Goal: Information Seeking & Learning: Learn about a topic

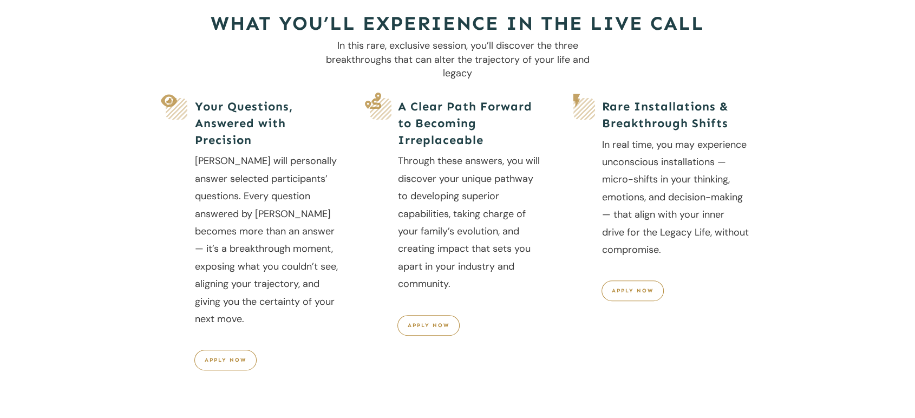
click at [679, 248] on p "In real time, you may experience unconscious installations — micro-shifts in yo…" at bounding box center [675, 203] width 147 height 134
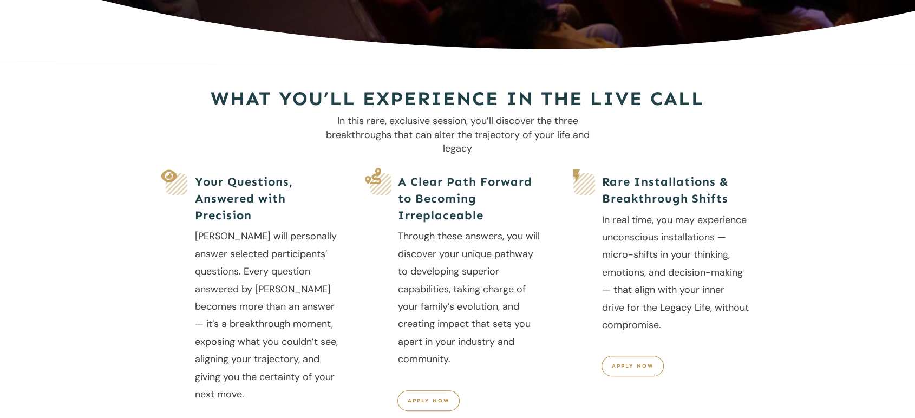
scroll to position [323, 0]
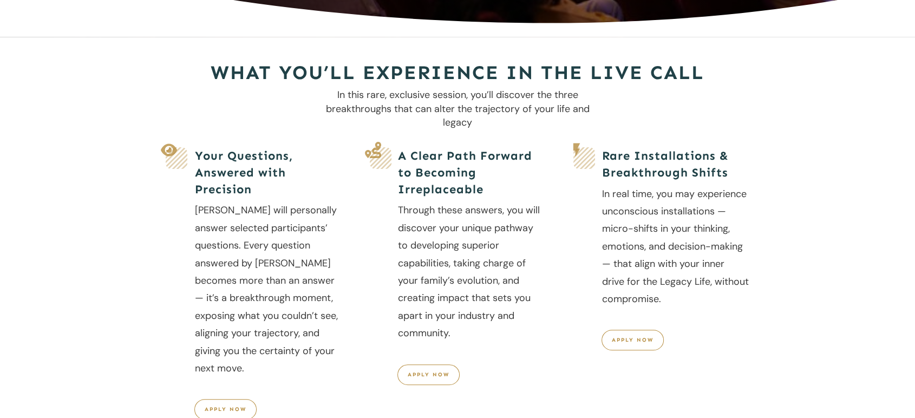
click at [444, 187] on h5 "A Clear Path Forward to Becoming Irreplaceable" at bounding box center [471, 173] width 147 height 50
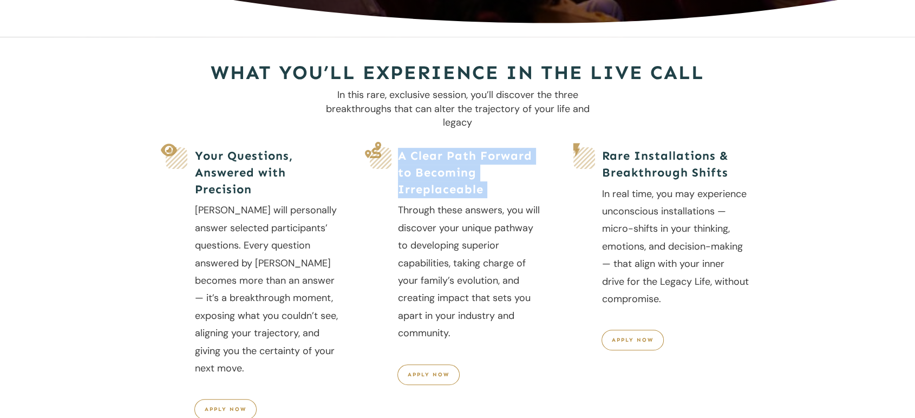
click at [444, 187] on h5 "A Clear Path Forward to Becoming Irreplaceable" at bounding box center [471, 173] width 147 height 50
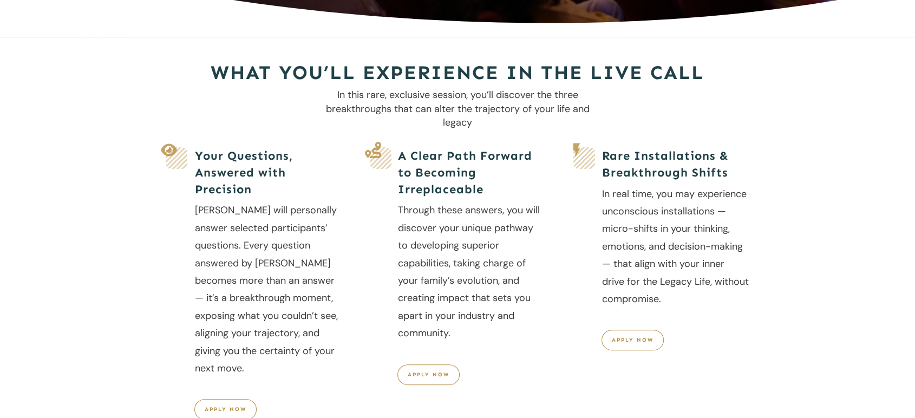
click at [465, 250] on p "Through these answers, you will discover your unique pathway to developing supe…" at bounding box center [471, 276] width 147 height 151
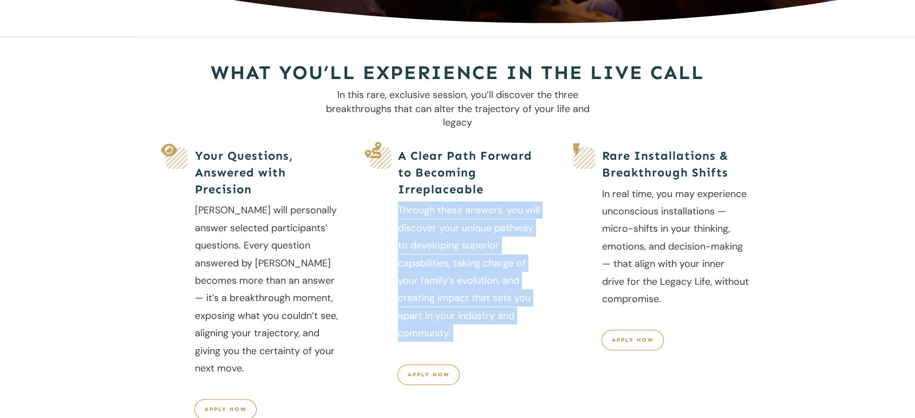
click at [465, 250] on p "Through these answers, you will discover your unique pathway to developing supe…" at bounding box center [471, 276] width 147 height 151
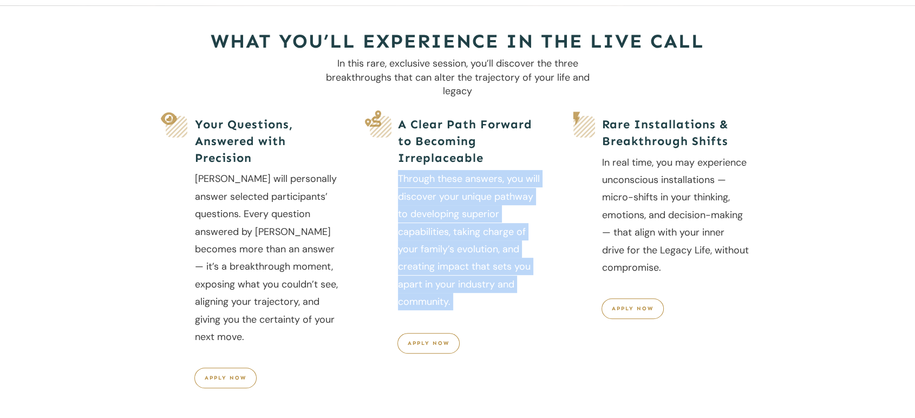
scroll to position [355, 0]
click at [465, 250] on p "Through these answers, you will discover your unique pathway to developing supe…" at bounding box center [471, 244] width 147 height 151
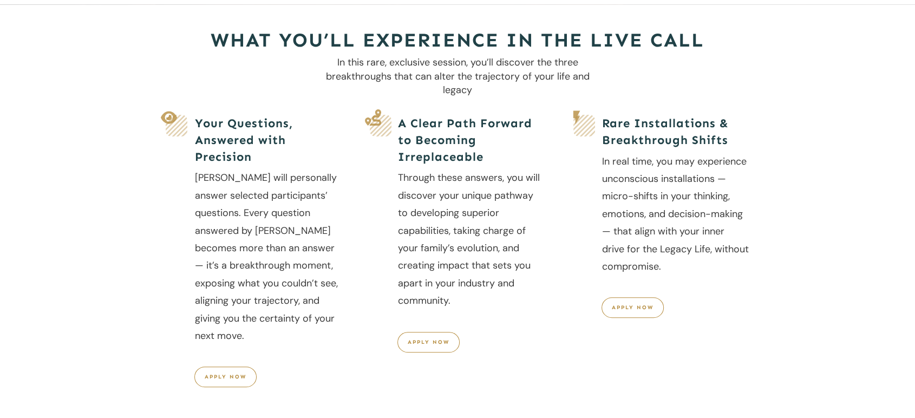
click at [468, 226] on p "Through these answers, you will discover your unique pathway to developing supe…" at bounding box center [471, 244] width 147 height 151
click at [454, 285] on p "Through these answers, you will discover your unique pathway to developing supe…" at bounding box center [471, 244] width 147 height 151
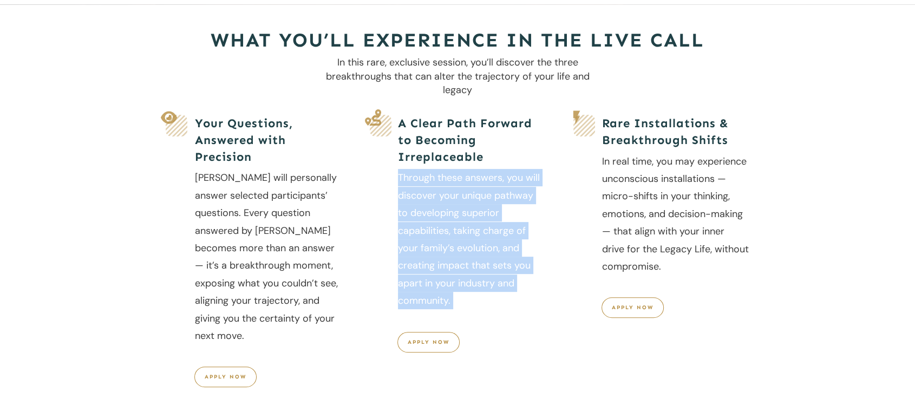
click at [454, 285] on p "Through these answers, you will discover your unique pathway to developing supe…" at bounding box center [471, 244] width 147 height 151
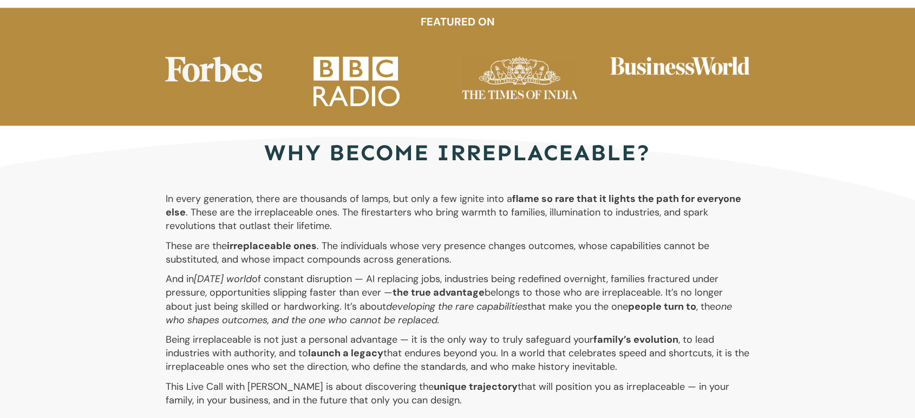
scroll to position [2024, 0]
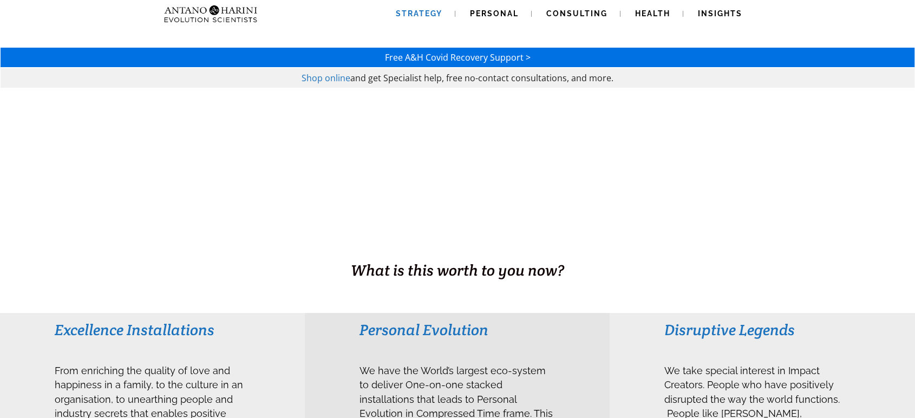
click at [435, 15] on span "Strategy" at bounding box center [419, 13] width 47 height 9
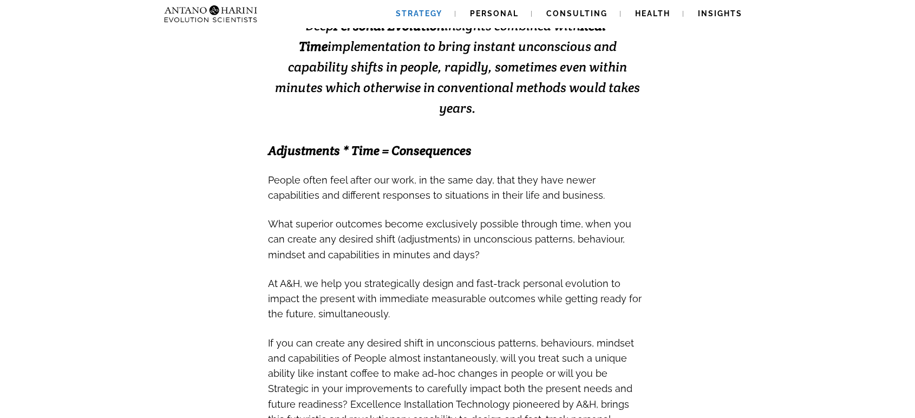
scroll to position [282, 0]
click at [426, 174] on span "People often feel after our work, in the same day, that they have newer capabil…" at bounding box center [436, 187] width 337 height 27
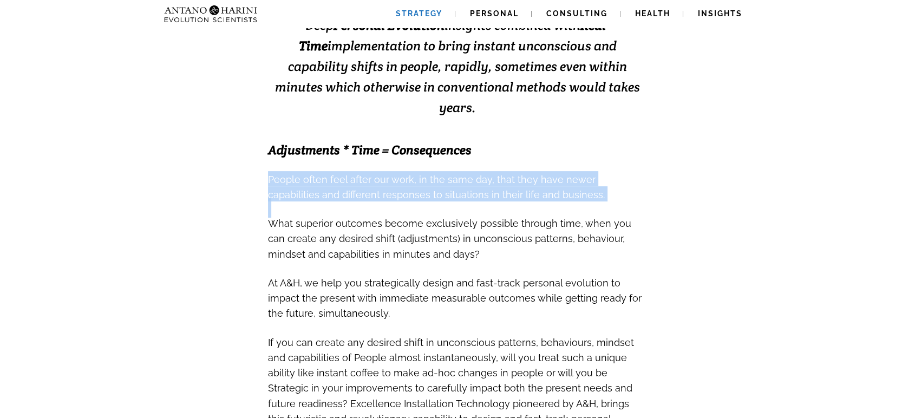
click at [426, 174] on span "People often feel after our work, in the same day, that they have newer capabil…" at bounding box center [436, 187] width 337 height 27
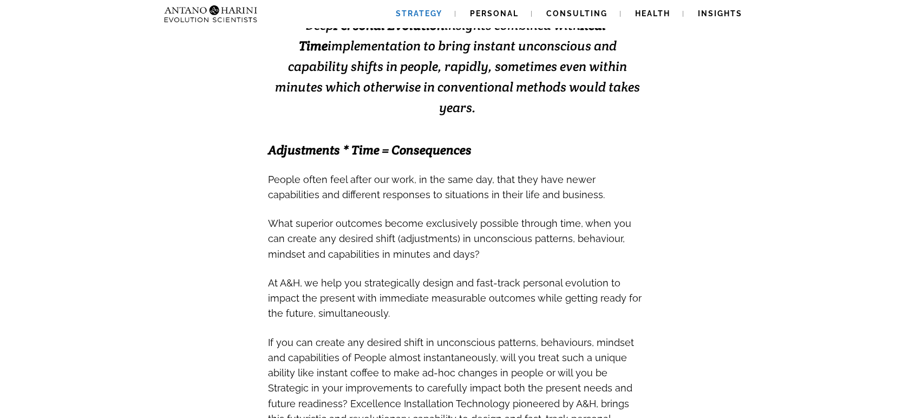
click at [485, 218] on span "What superior outcomes become exclusively possible through time, when you can c…" at bounding box center [449, 239] width 363 height 42
click at [474, 218] on span "What superior outcomes become exclusively possible through time, when you can c…" at bounding box center [449, 239] width 363 height 42
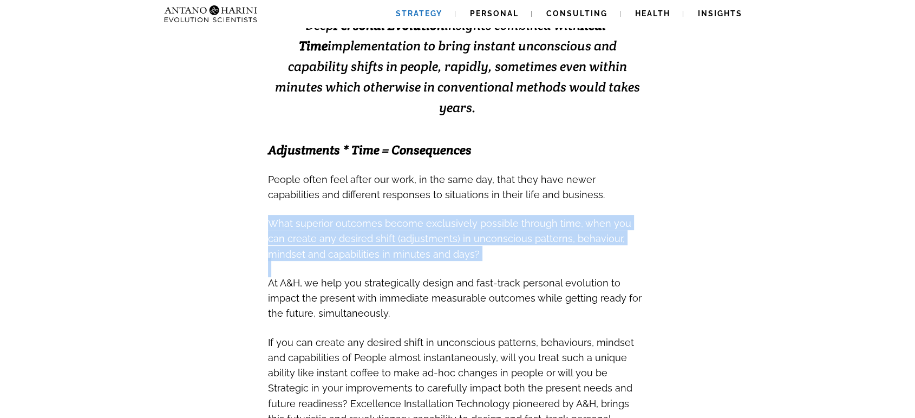
click at [474, 218] on span "What superior outcomes become exclusively possible through time, when you can c…" at bounding box center [449, 239] width 363 height 42
click at [507, 218] on span "What superior outcomes become exclusively possible through time, when you can c…" at bounding box center [449, 239] width 363 height 42
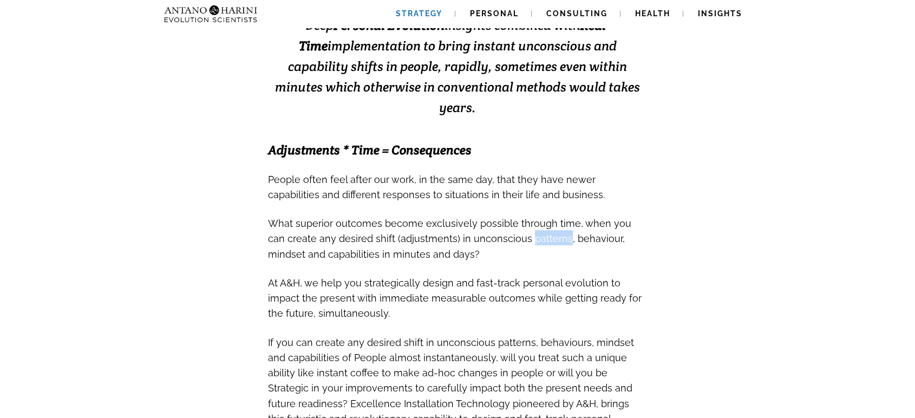
click at [507, 218] on span "What superior outcomes become exclusively possible through time, when you can c…" at bounding box center [449, 239] width 363 height 42
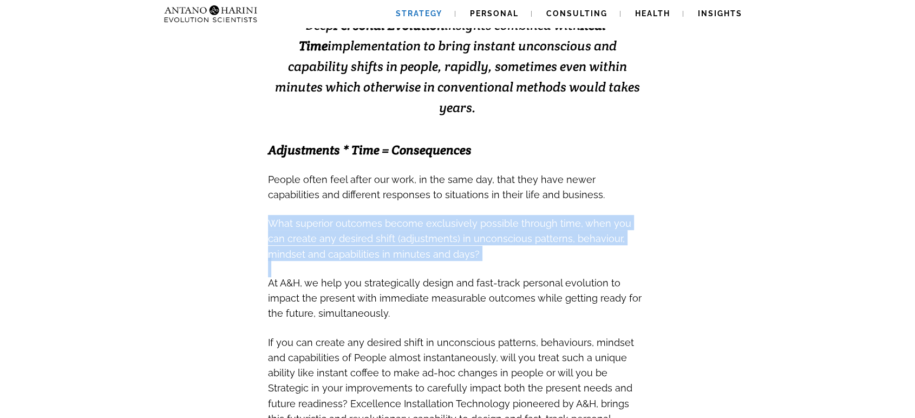
click at [507, 218] on span "What superior outcomes become exclusively possible through time, when you can c…" at bounding box center [449, 239] width 363 height 42
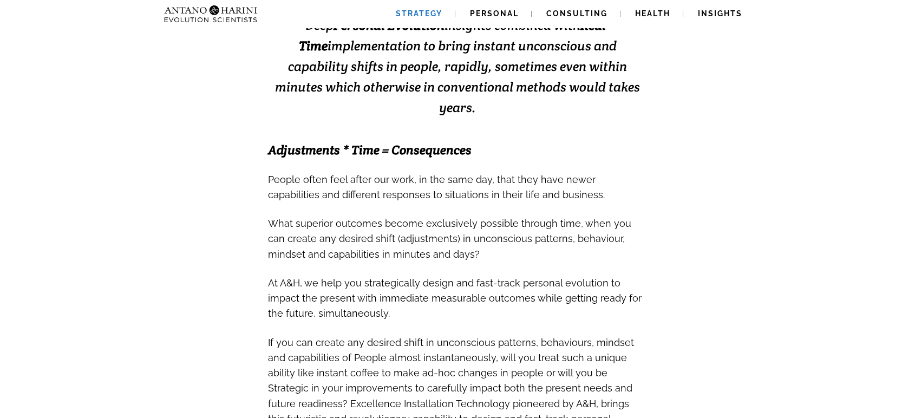
click at [502, 277] on span "At A&H, we help you strategically design and fast-track personal evolution to i…" at bounding box center [454, 298] width 373 height 42
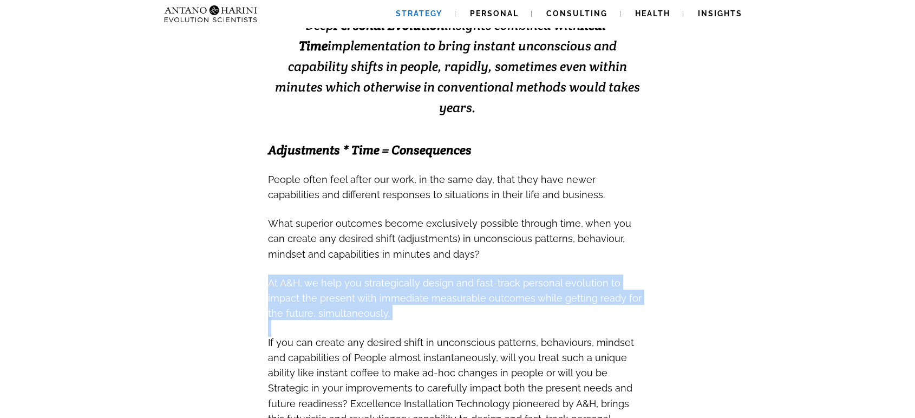
click at [502, 277] on span "At A&H, we help you strategically design and fast-track personal evolution to i…" at bounding box center [454, 298] width 373 height 42
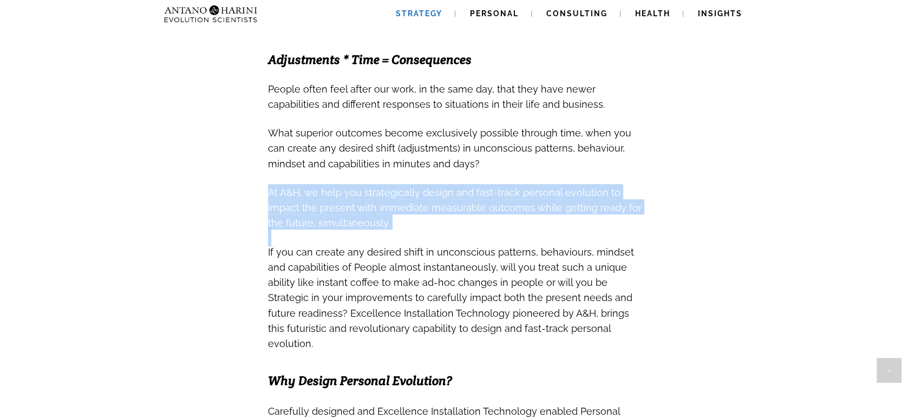
scroll to position [375, 0]
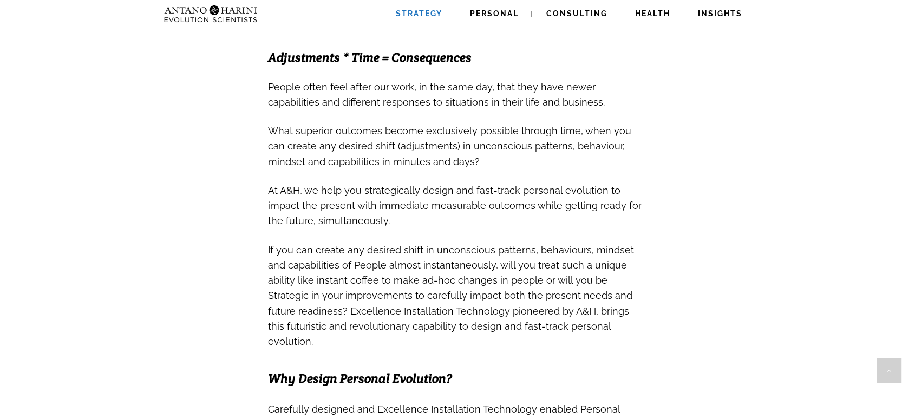
click at [450, 285] on span "If you can create any desired shift in unconscious patterns, behaviours, mindse…" at bounding box center [451, 293] width 366 height 111
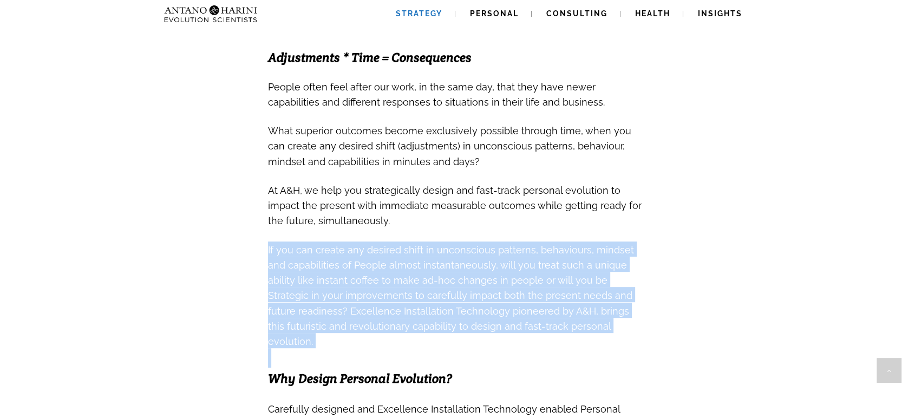
click at [450, 285] on span "If you can create any desired shift in unconscious patterns, behaviours, mindse…" at bounding box center [451, 293] width 366 height 111
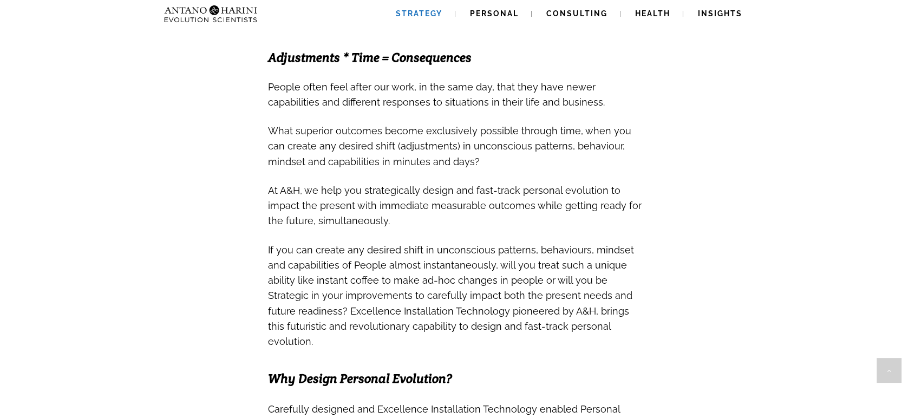
click at [576, 207] on h3 "At A&H, we help you strategically design and fast-track personal evolution to i…" at bounding box center [457, 205] width 379 height 46
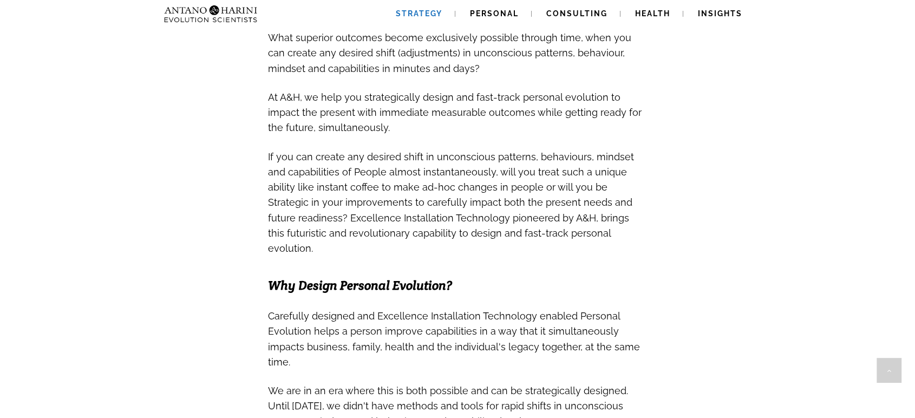
scroll to position [468, 0]
click at [497, 165] on span "If you can create any desired shift in unconscious patterns, behaviours, mindse…" at bounding box center [451, 201] width 366 height 103
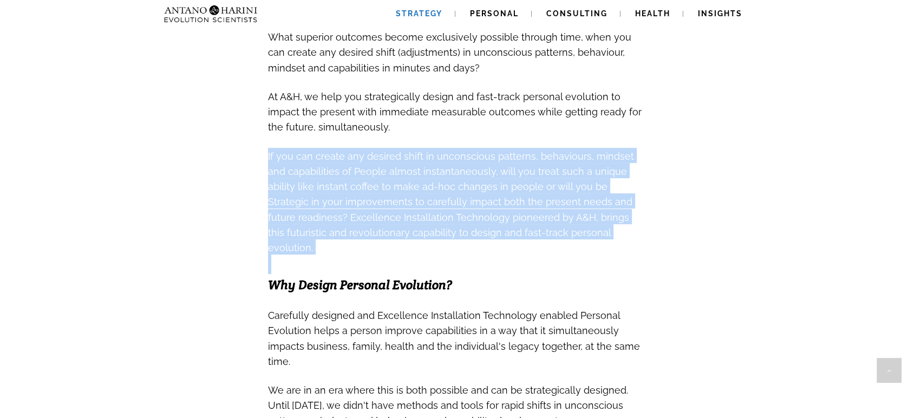
click at [497, 165] on span "If you can create any desired shift in unconscious patterns, behaviours, mindse…" at bounding box center [451, 201] width 366 height 103
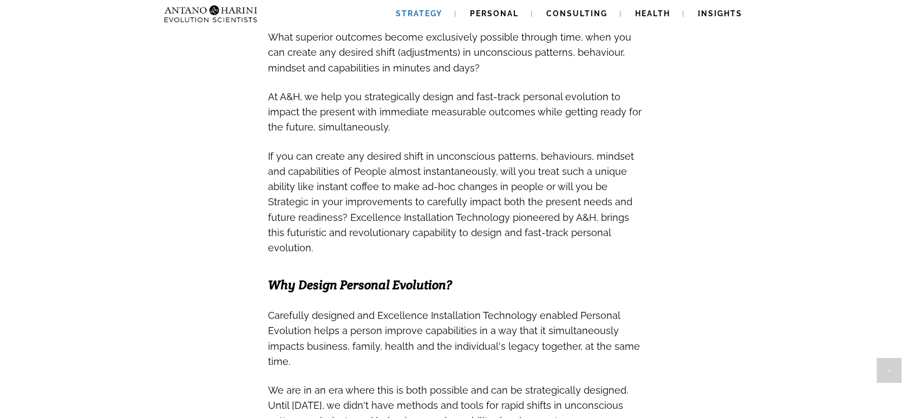
click at [419, 103] on h3 "At A&H, we help you strategically design and fast-track personal evolution to i…" at bounding box center [457, 111] width 379 height 46
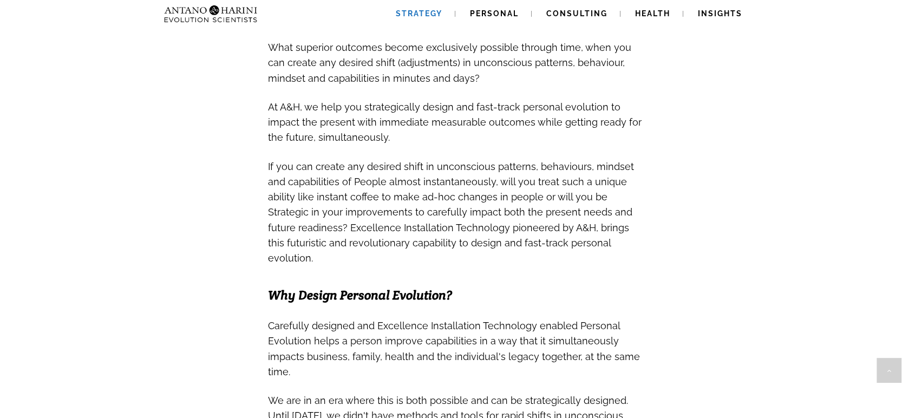
scroll to position [459, 0]
click at [468, 182] on span "If you can create any desired shift in unconscious patterns, behaviours, mindse…" at bounding box center [451, 209] width 366 height 111
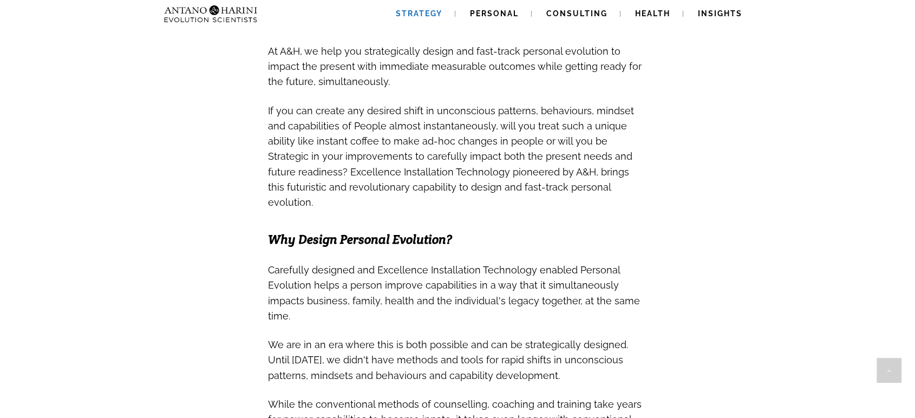
scroll to position [515, 0]
click at [572, 268] on span "Carefully designed and Excellence Installation Technology enabled Personal Evol…" at bounding box center [454, 291] width 372 height 57
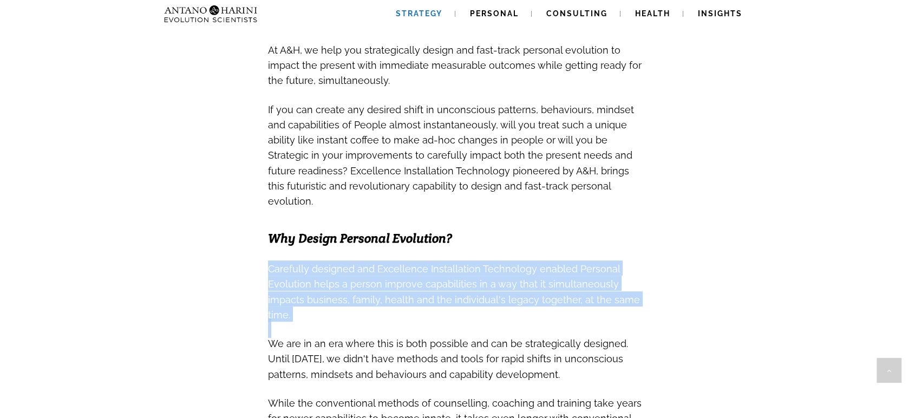
click at [572, 268] on span "Carefully designed and Excellence Installation Technology enabled Personal Evol…" at bounding box center [454, 291] width 372 height 57
click at [588, 263] on span "Carefully designed and Excellence Installation Technology enabled Personal Evol…" at bounding box center [454, 291] width 372 height 57
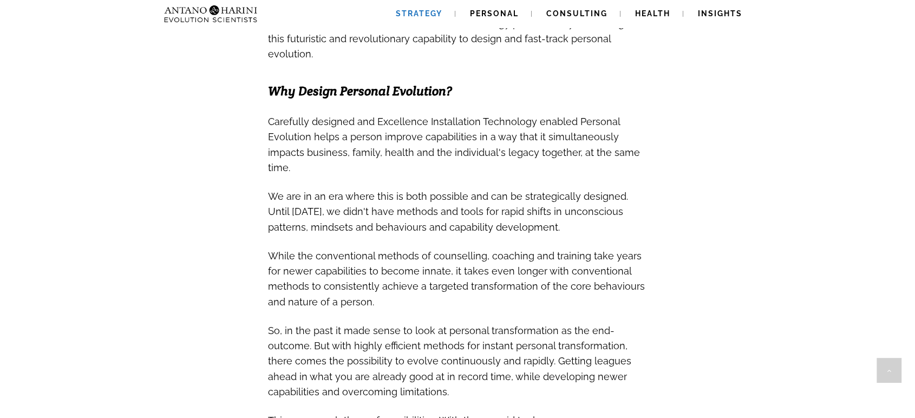
scroll to position [662, 0]
click at [399, 244] on span "While the conventional methods of counselling, coaching and training take years…" at bounding box center [456, 276] width 377 height 65
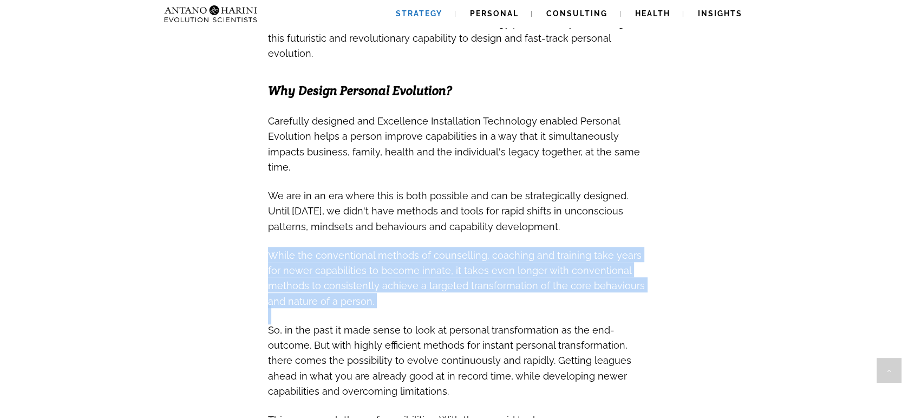
click at [399, 244] on span "While the conventional methods of counselling, coaching and training take years…" at bounding box center [456, 276] width 377 height 65
click at [455, 244] on span "While the conventional methods of counselling, coaching and training take years…" at bounding box center [456, 276] width 377 height 65
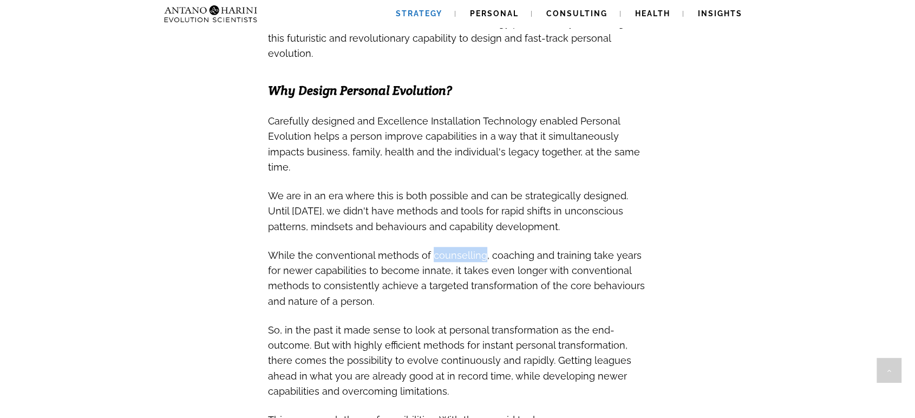
click at [455, 244] on span "While the conventional methods of counselling, coaching and training take years…" at bounding box center [456, 276] width 377 height 65
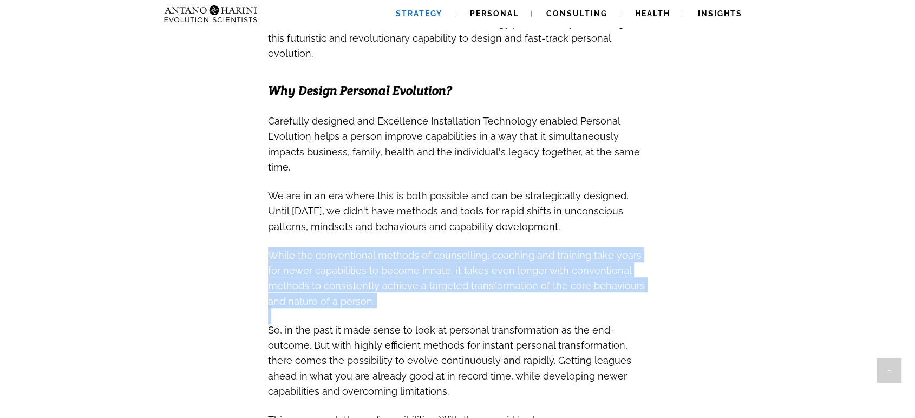
click at [455, 244] on span "While the conventional methods of counselling, coaching and training take years…" at bounding box center [456, 276] width 377 height 65
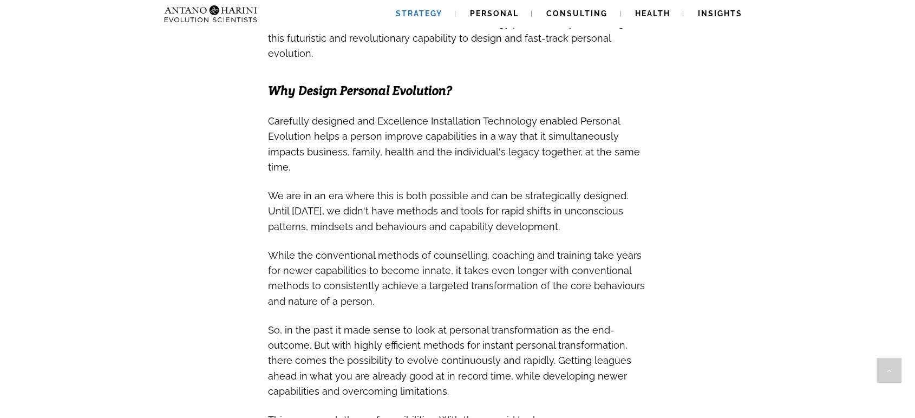
click at [559, 332] on span "So, in the past it made sense to look at personal transformation as the end-out…" at bounding box center [449, 360] width 363 height 73
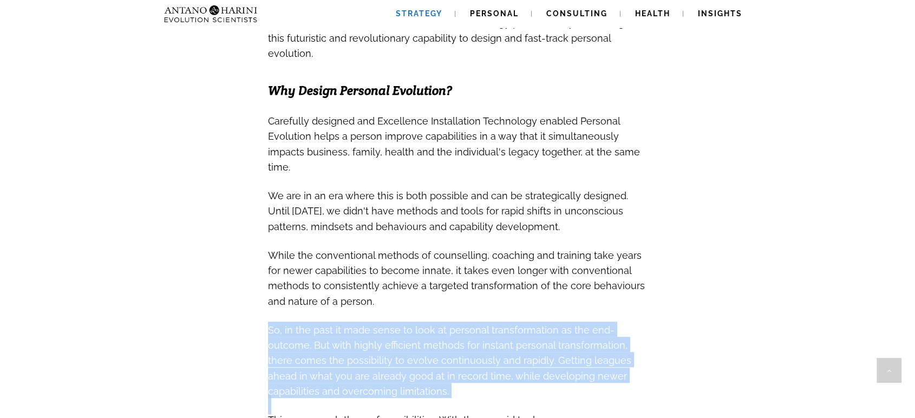
click at [559, 332] on span "So, in the past it made sense to look at personal transformation as the end-out…" at bounding box center [449, 360] width 363 height 73
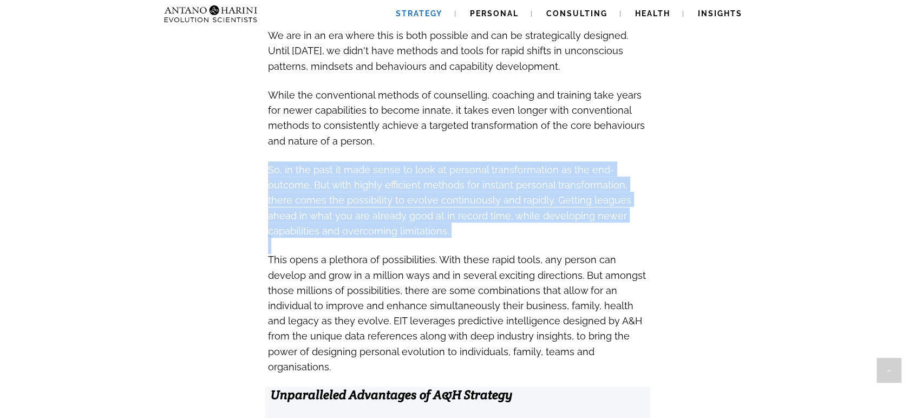
scroll to position [823, 0]
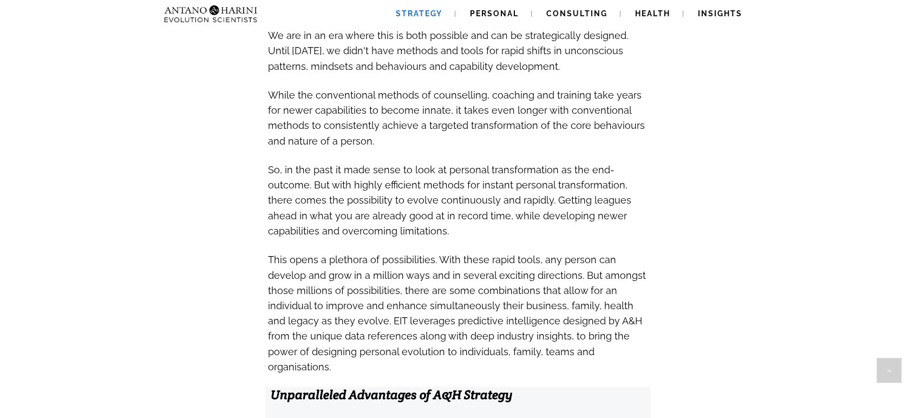
click at [542, 300] on span "This opens a plethora of possibilities. With these rapid tools, any person can …" at bounding box center [457, 311] width 378 height 126
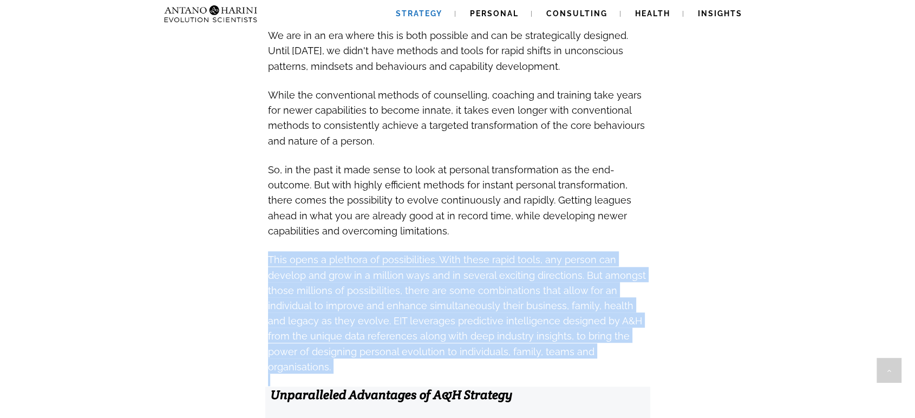
click at [542, 300] on span "This opens a plethora of possibilities. With these rapid tools, any person can …" at bounding box center [457, 311] width 378 height 126
